Goal: Task Accomplishment & Management: Manage account settings

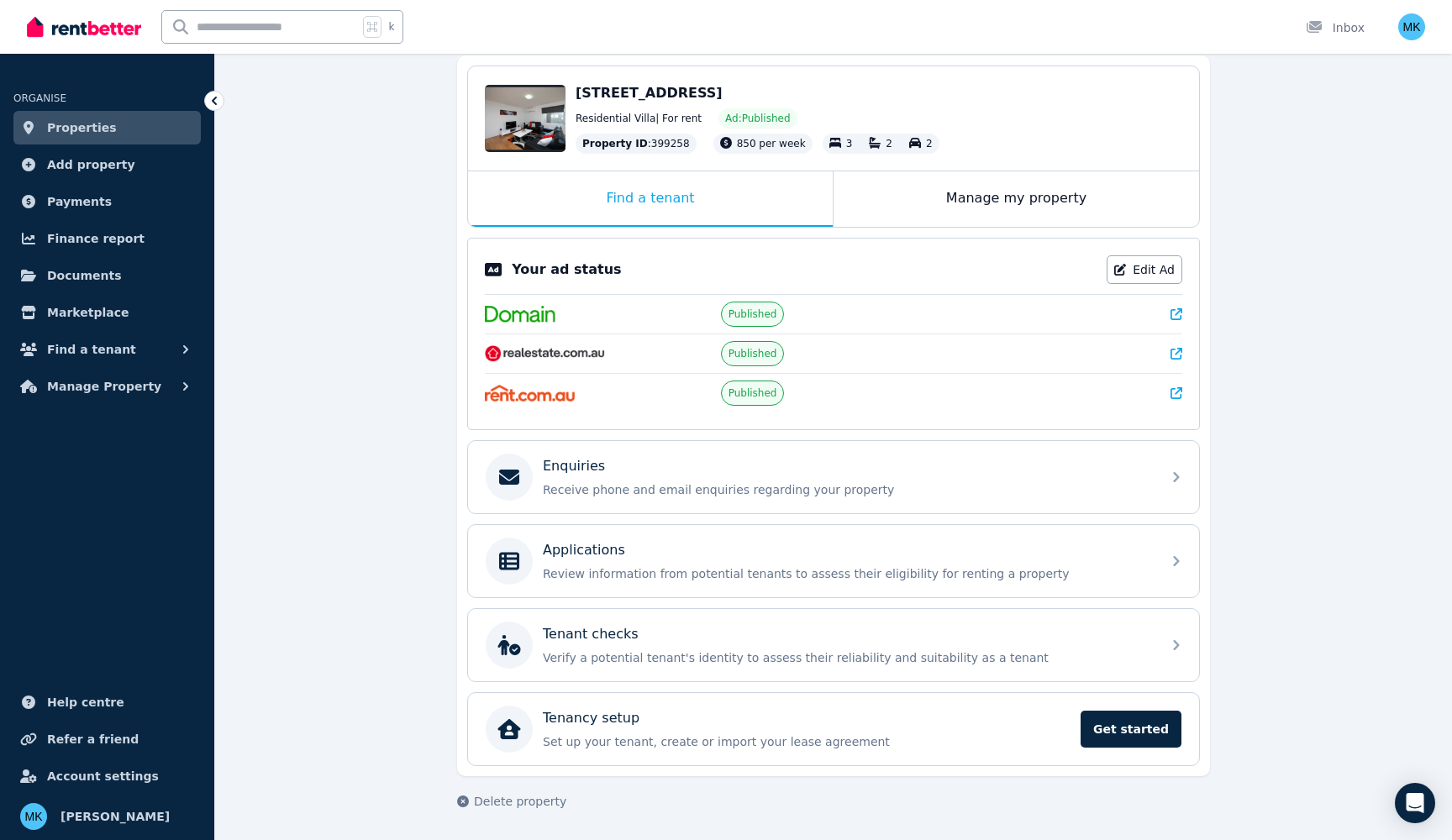
scroll to position [161, 0]
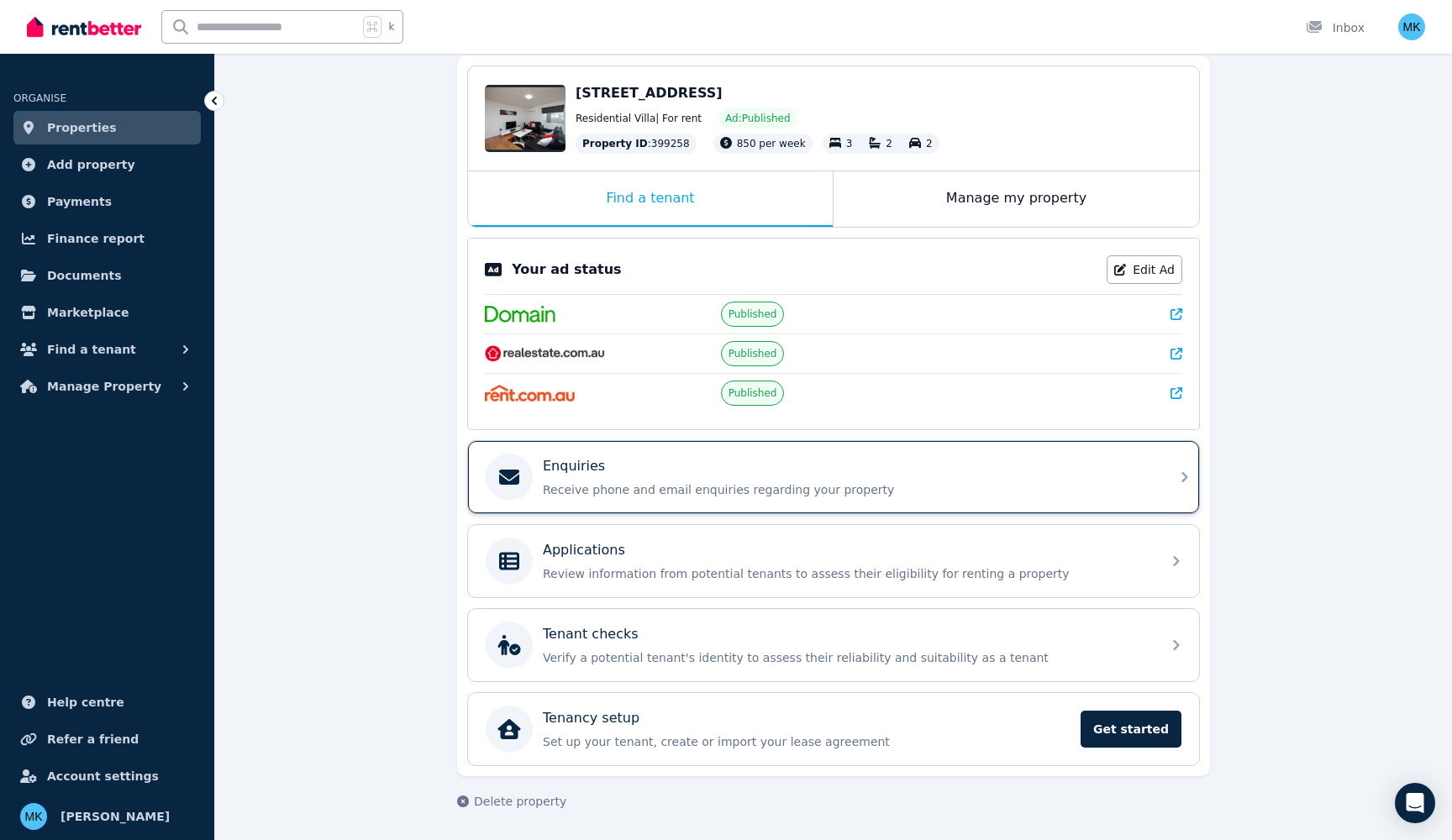
click at [692, 500] on div "Enquiries Receive phone and email enquiries regarding your property" at bounding box center [818, 477] width 665 height 47
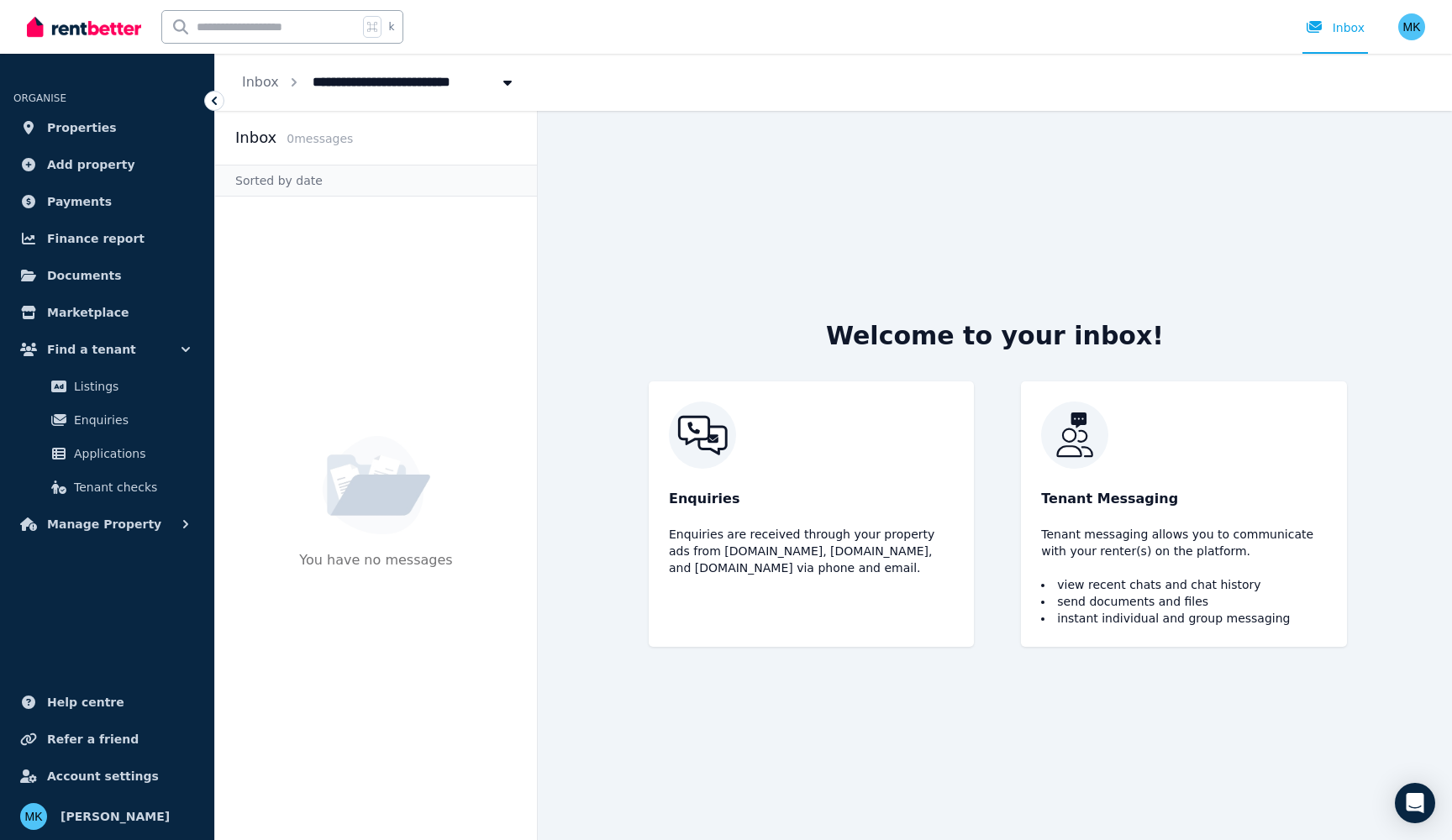
click at [221, 103] on icon at bounding box center [213, 100] width 16 height 16
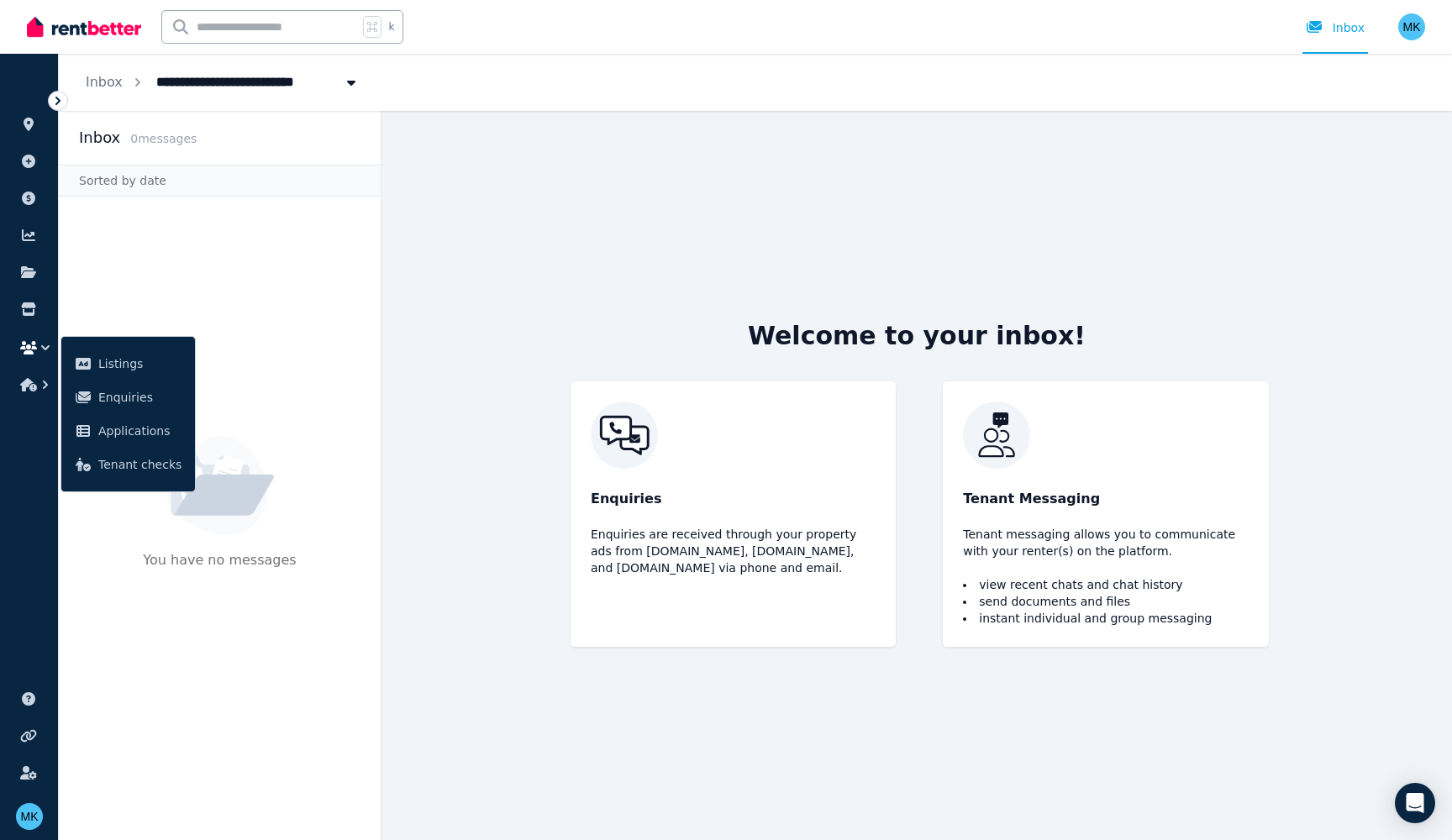
click at [52, 102] on icon at bounding box center [57, 100] width 16 height 16
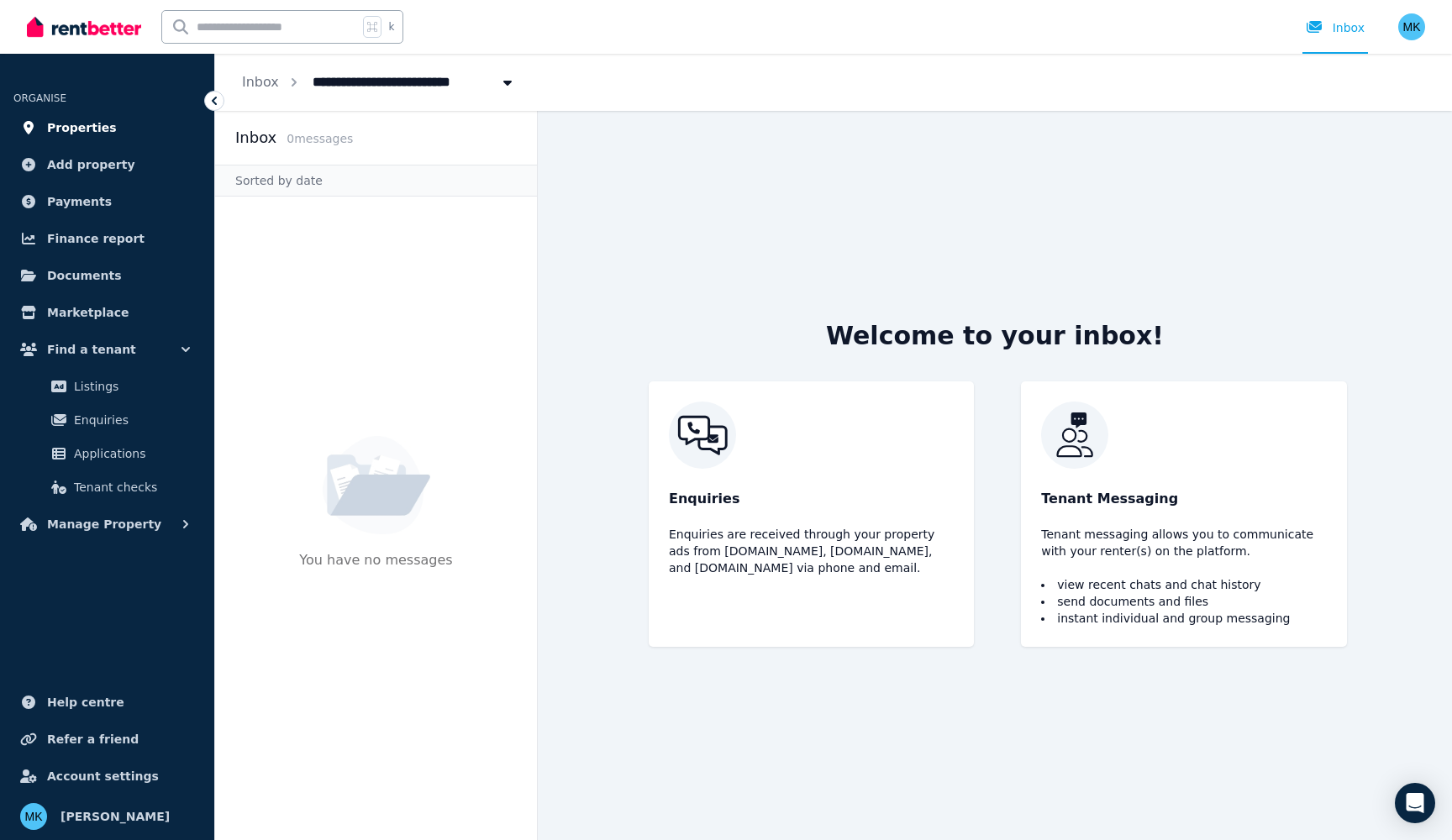
click at [47, 132] on span "Properties" at bounding box center [82, 127] width 70 height 20
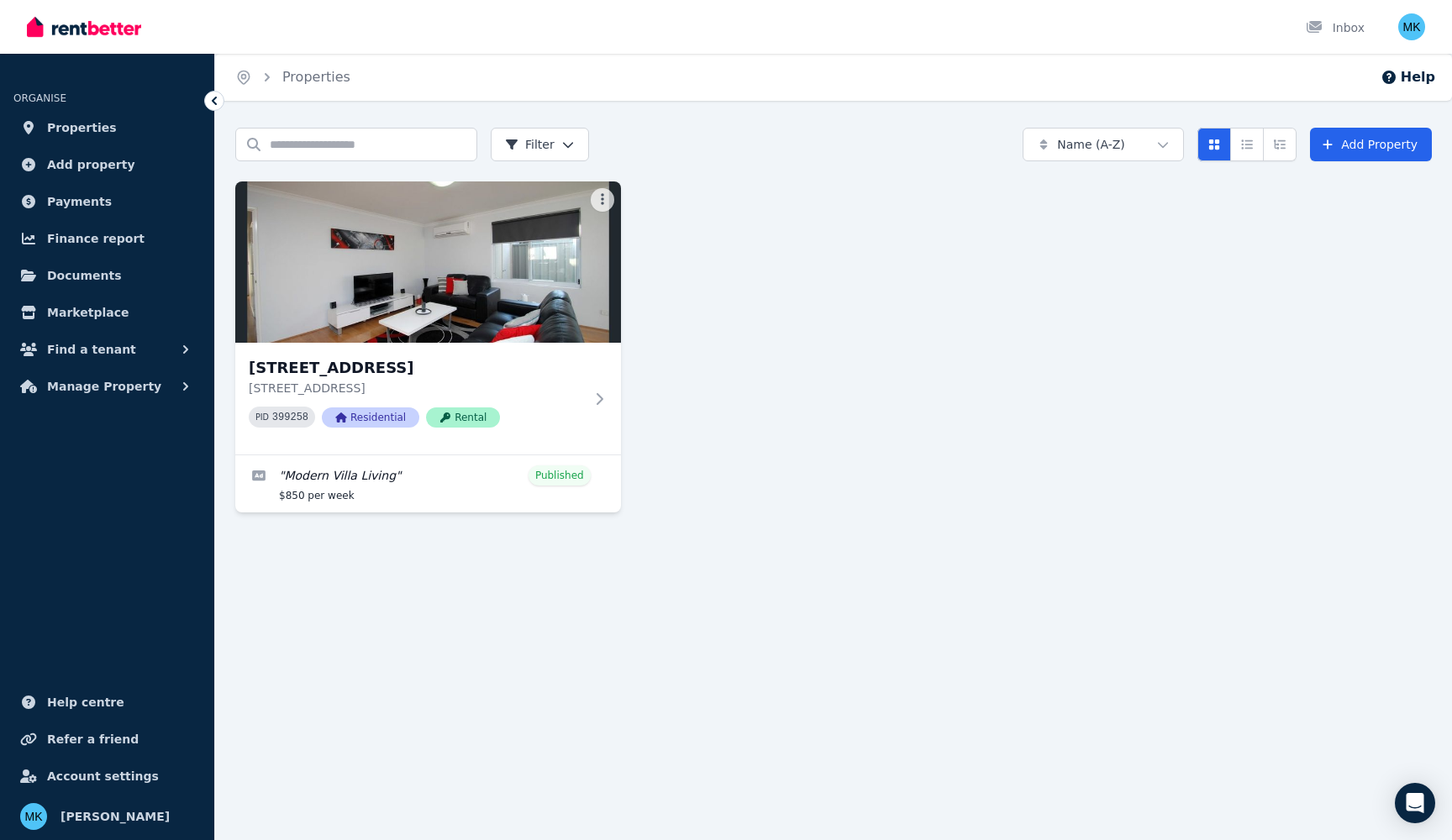
click at [488, 357] on h3 "[STREET_ADDRESS]" at bounding box center [417, 368] width 335 height 23
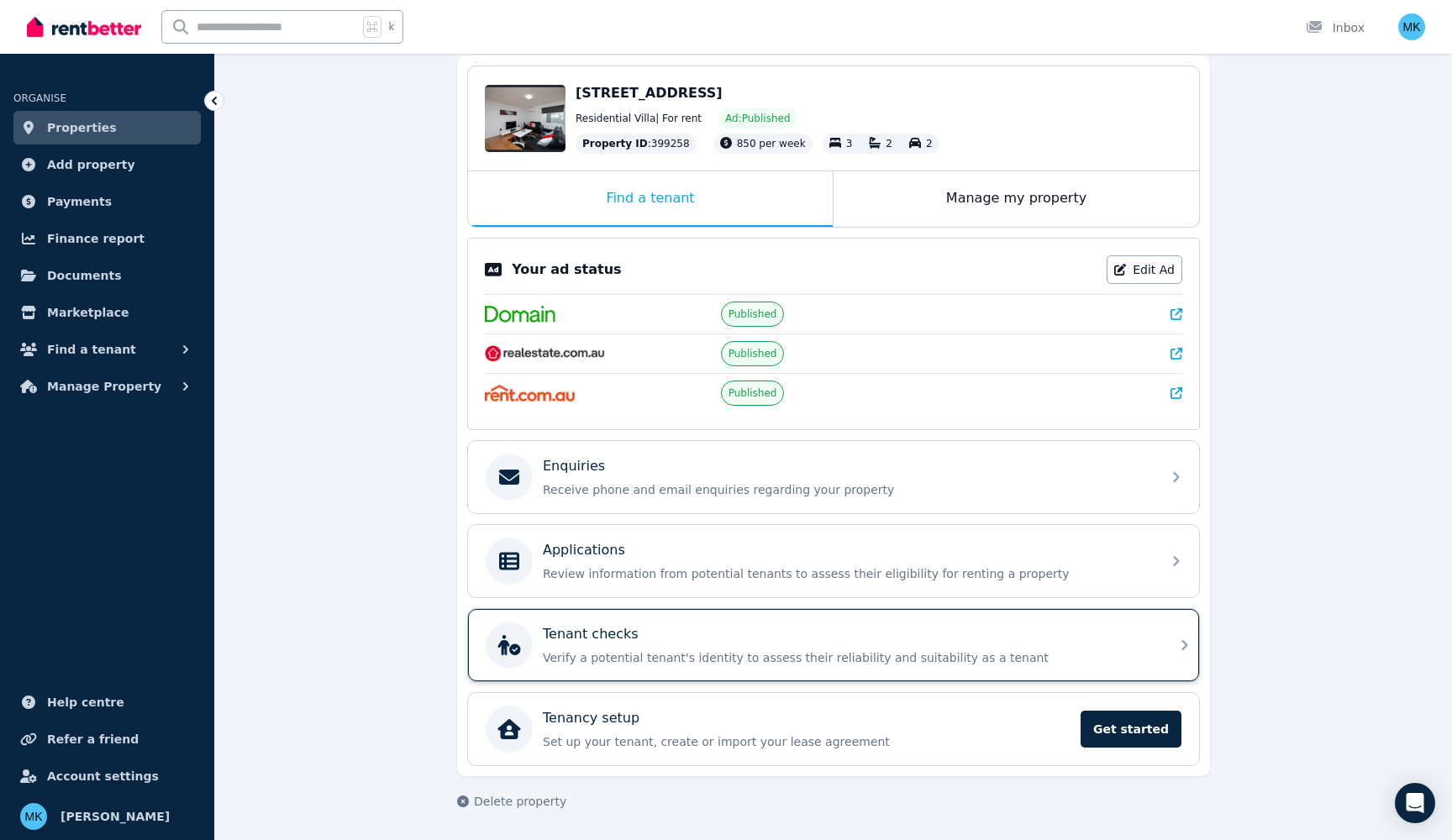
scroll to position [161, 0]
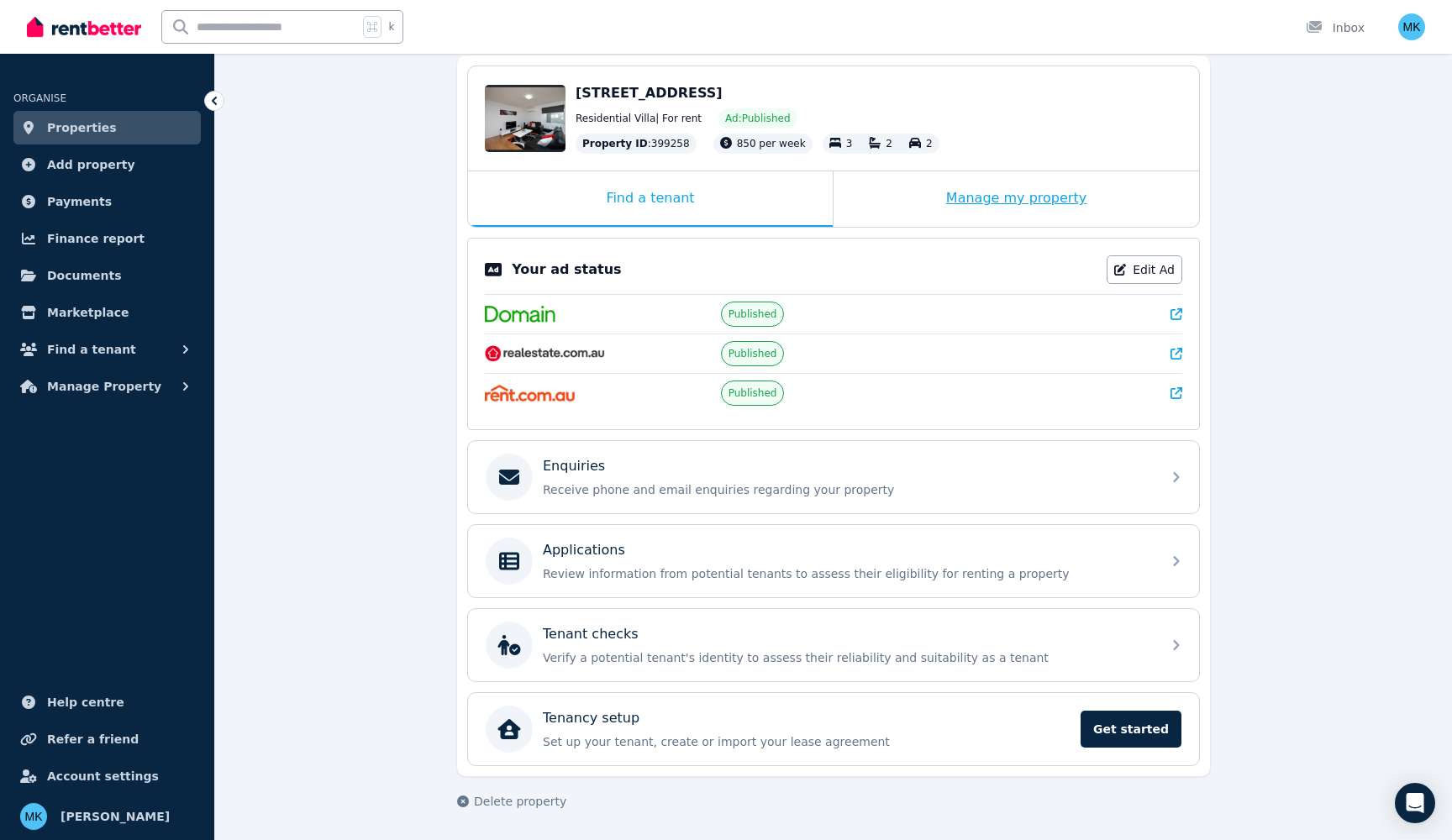
click at [981, 217] on div "Manage my property" at bounding box center [1016, 199] width 365 height 55
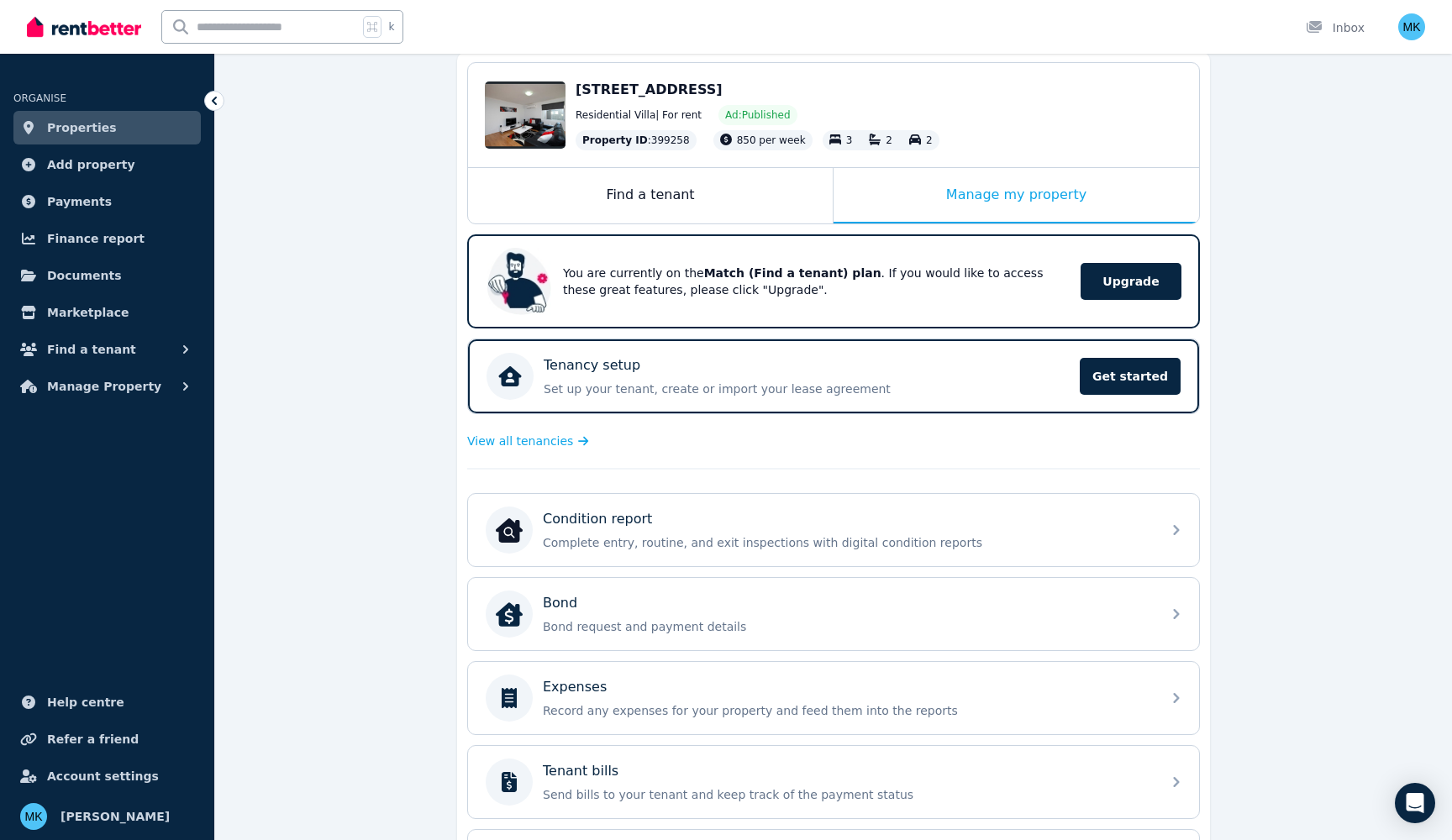
scroll to position [80, 0]
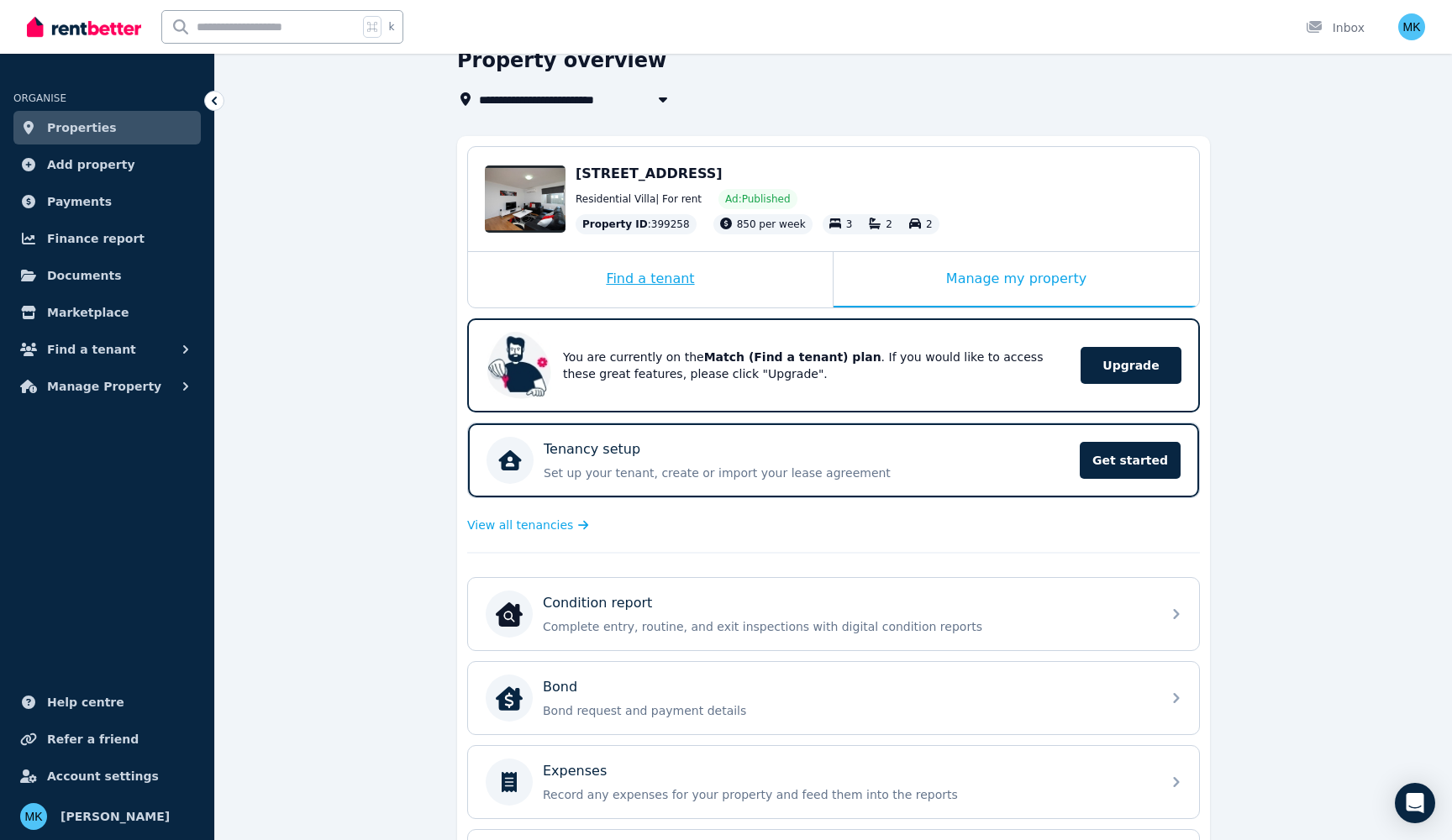
click at [639, 294] on div "Find a tenant" at bounding box center [650, 279] width 364 height 55
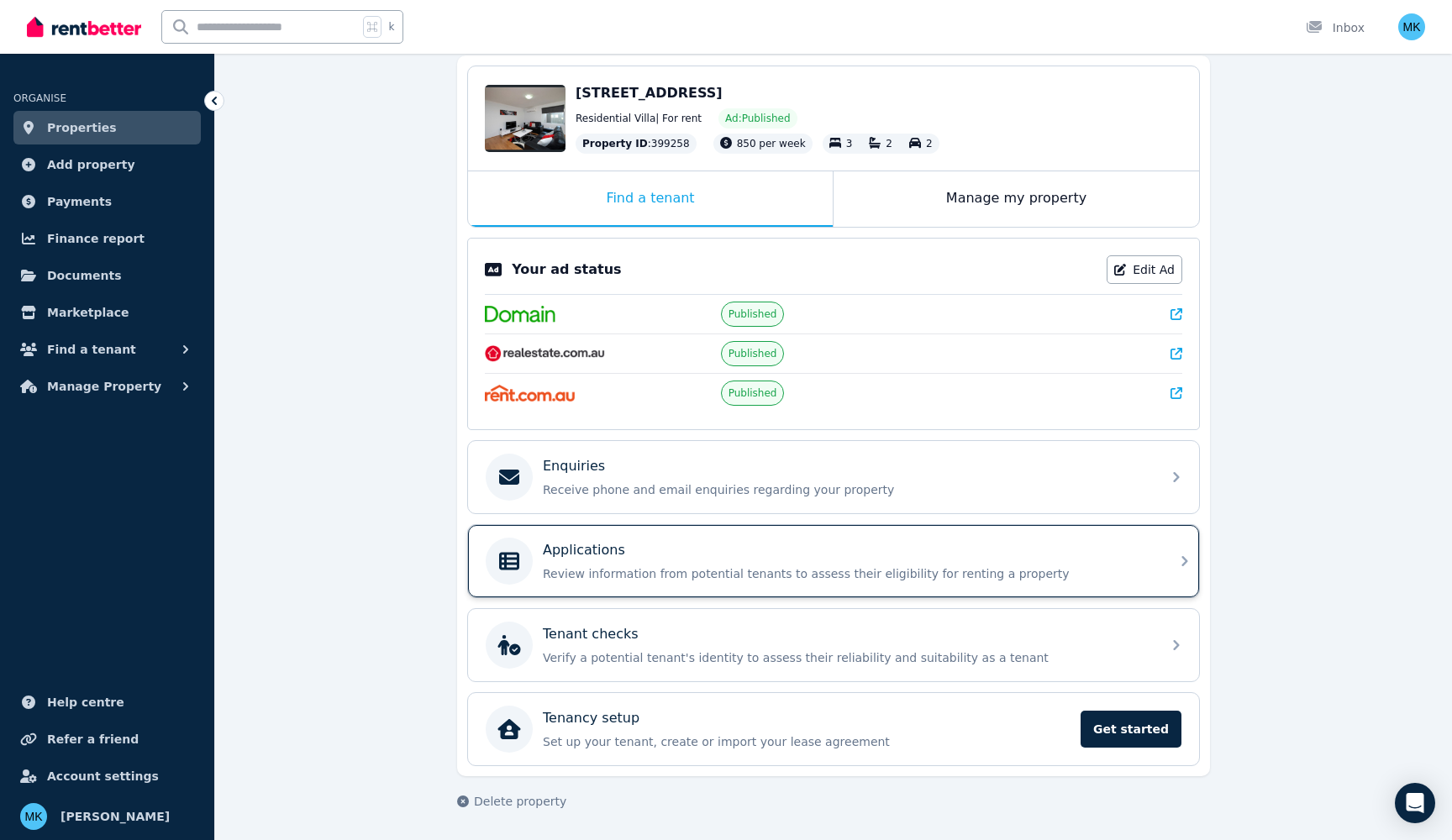
scroll to position [161, 0]
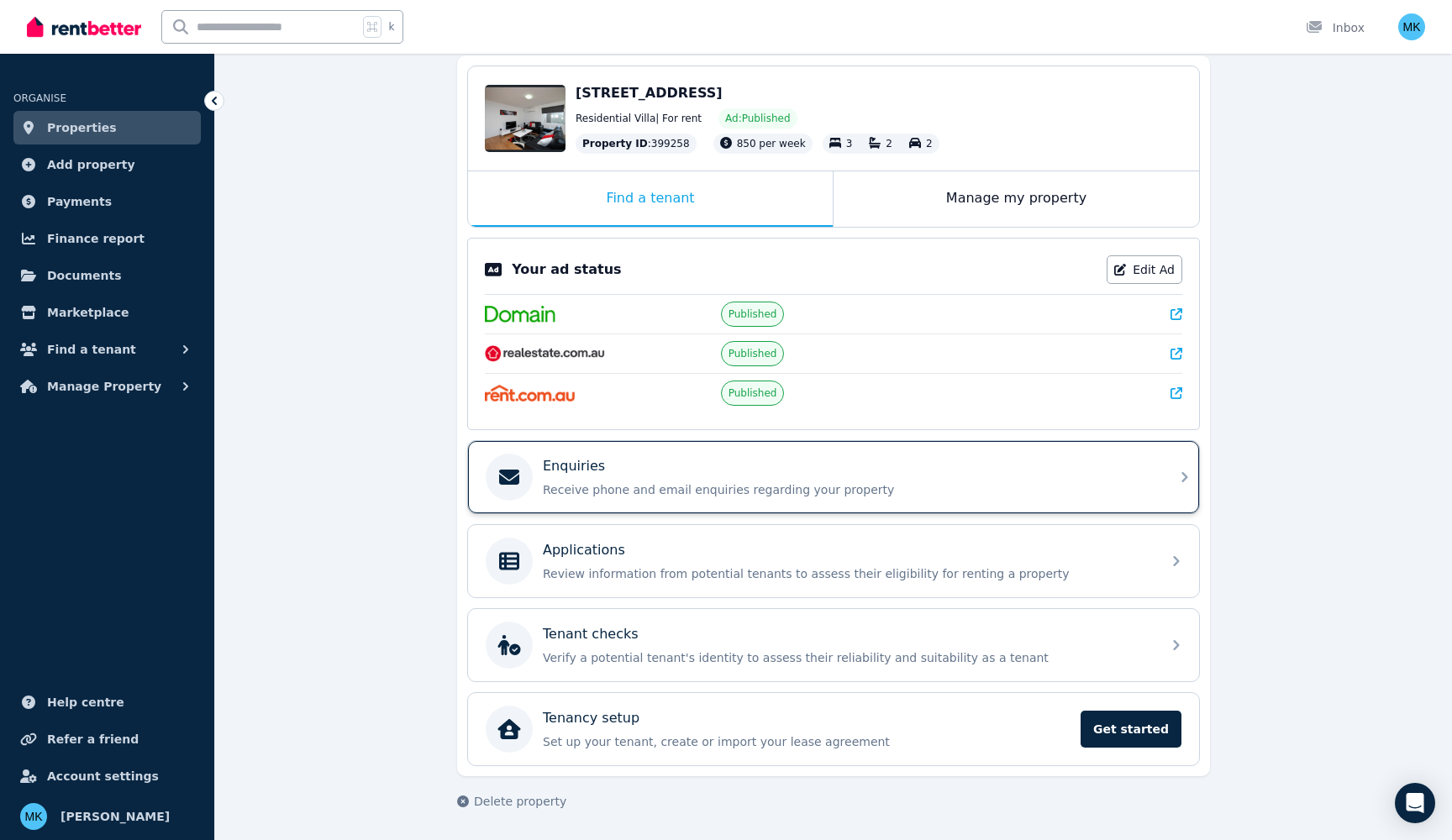
click at [827, 482] on p "Receive phone and email enquiries regarding your property" at bounding box center [847, 489] width 609 height 16
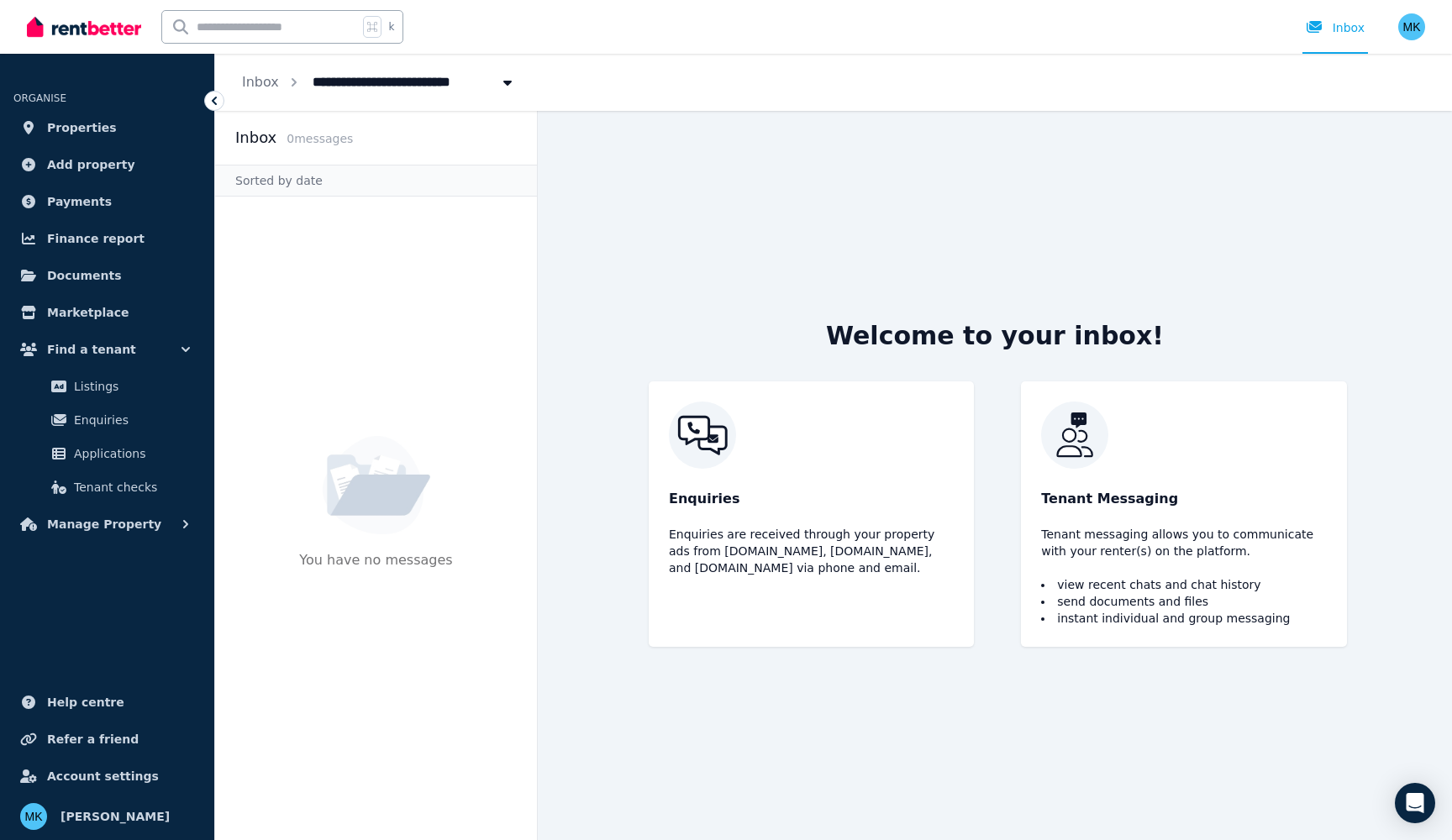
click at [882, 552] on p "Enquiries are received through your property ads from [DOMAIN_NAME], [DOMAIN_NA…" at bounding box center [811, 551] width 285 height 50
click at [692, 525] on div "Enquiries Enquiries are received through your property ads from [DOMAIN_NAME], …" at bounding box center [810, 514] width 325 height 265
click at [695, 412] on img at bounding box center [811, 434] width 285 height 67
click at [245, 84] on link "Inbox" at bounding box center [261, 81] width 37 height 16
click at [91, 129] on span "Properties" at bounding box center [82, 127] width 70 height 20
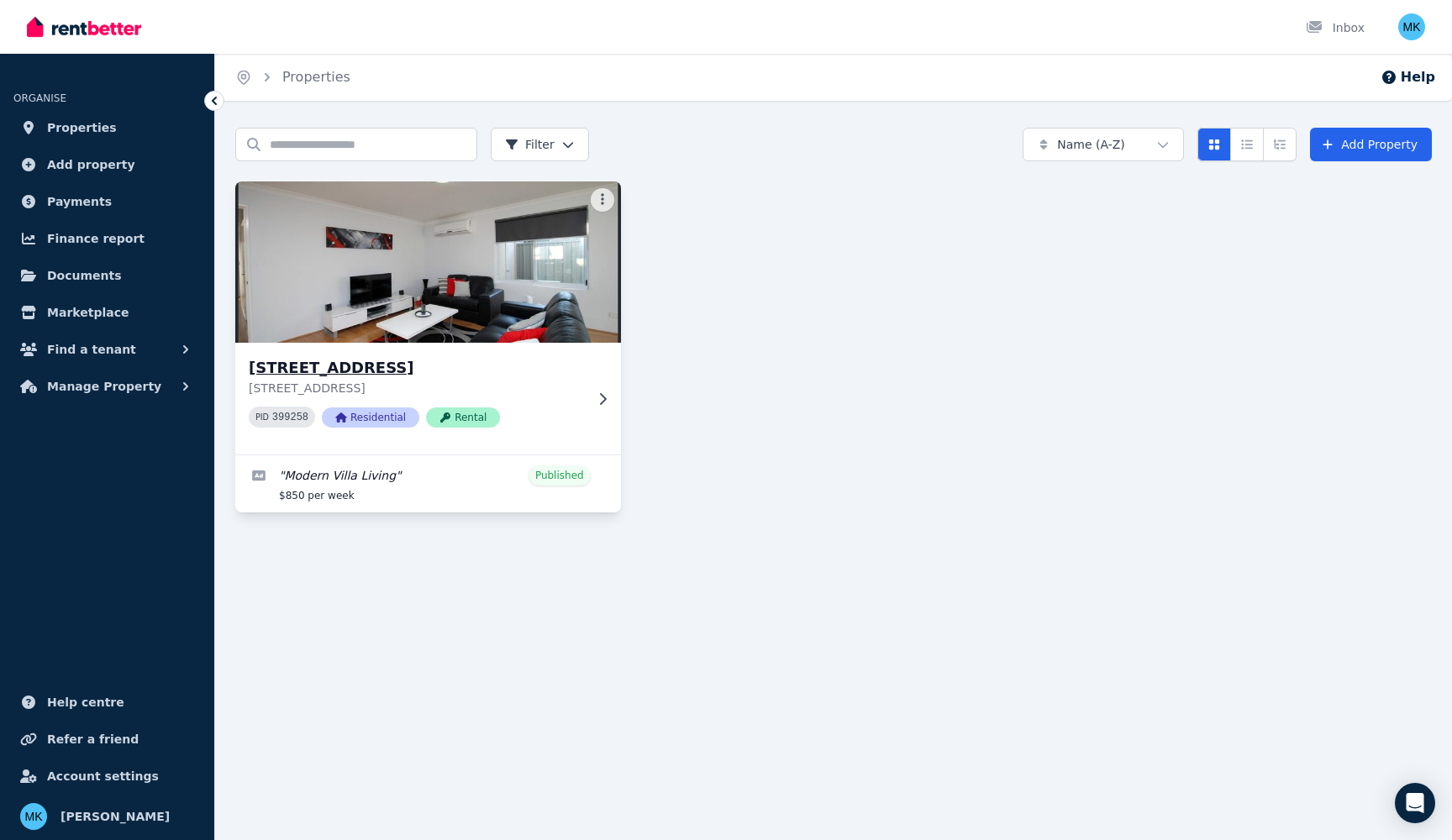
click at [467, 261] on img at bounding box center [428, 262] width 405 height 170
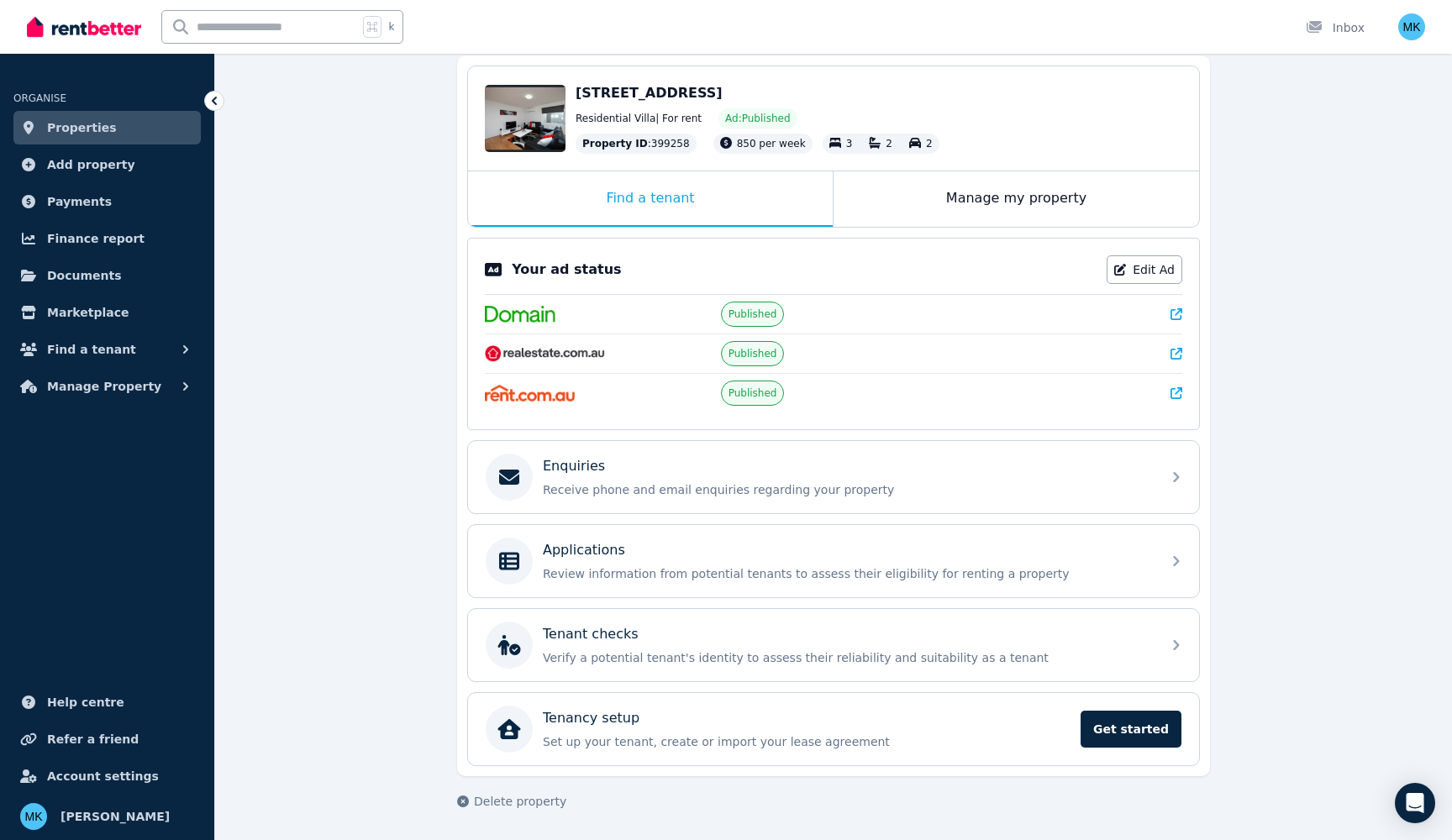
scroll to position [161, 0]
click at [502, 128] on div "Edit" at bounding box center [524, 118] width 80 height 67
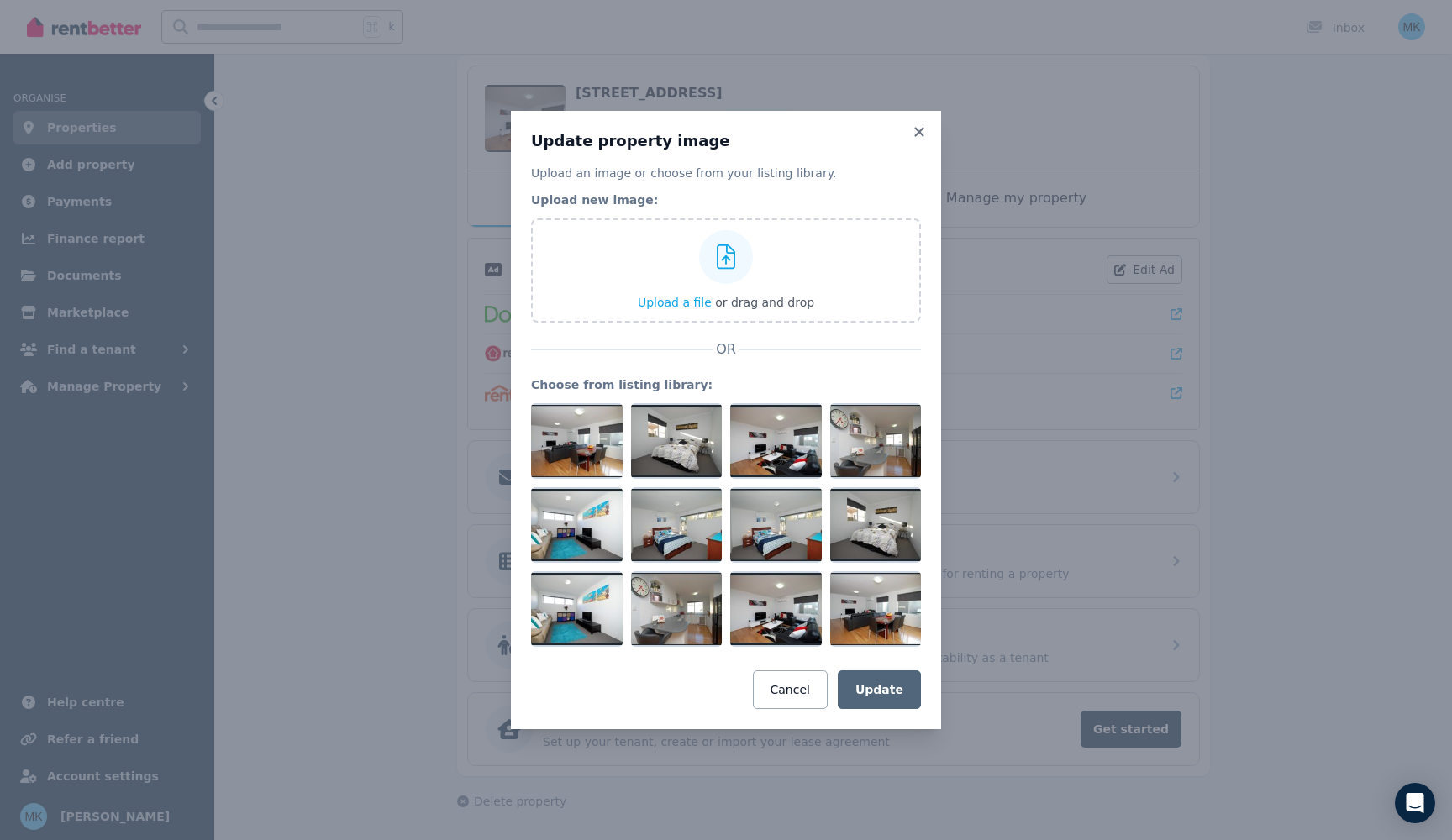
click at [402, 253] on div "Update property image Upload an image or choose from your listing library. Uplo…" at bounding box center [726, 420] width 1452 height 840
click at [805, 687] on button "Cancel" at bounding box center [790, 690] width 75 height 39
